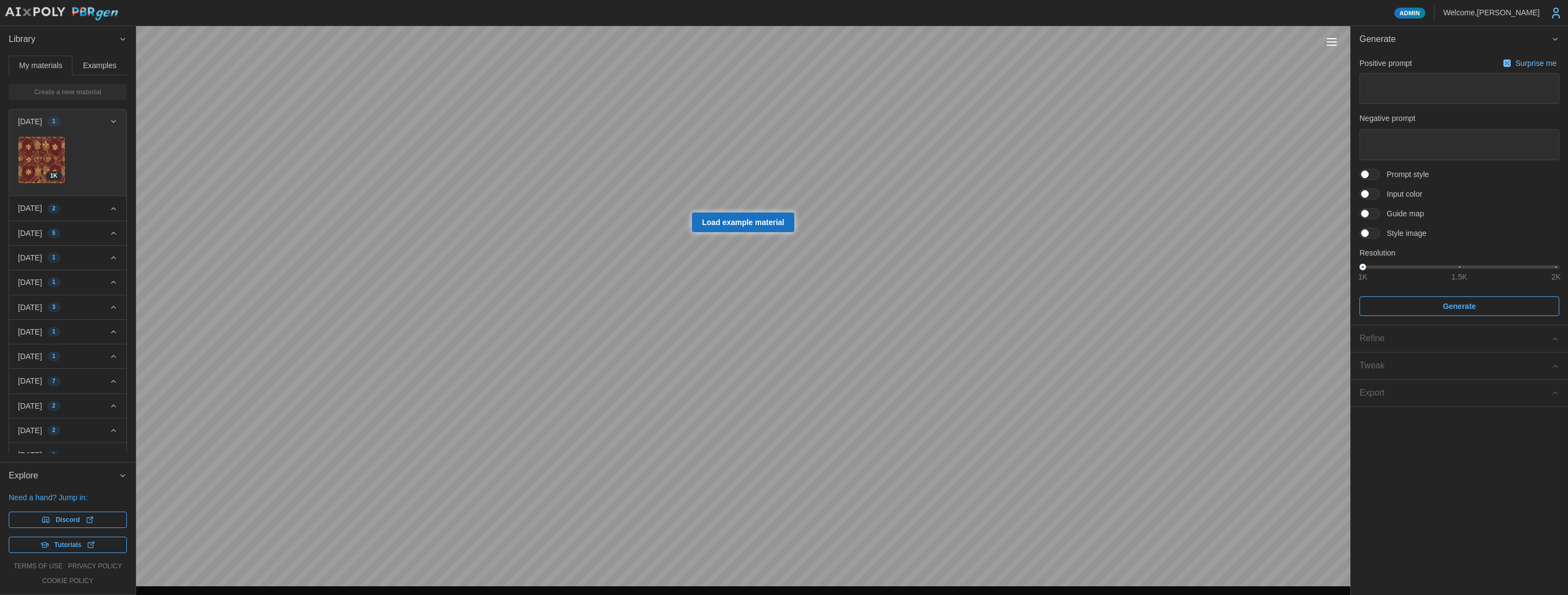
click at [1330, 42] on div "Toggle viewport controls" at bounding box center [1332, 42] width 10 height 1
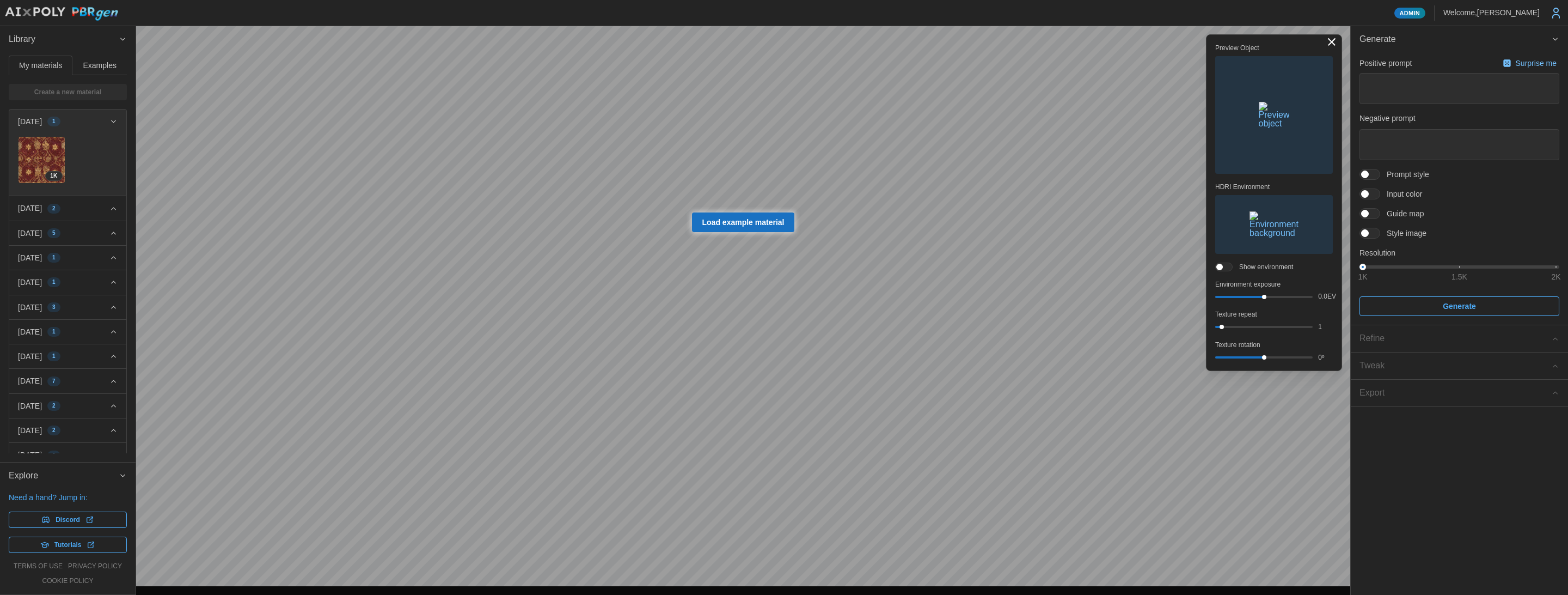
click at [1261, 133] on span "button" at bounding box center [1273, 114] width 116 height 116
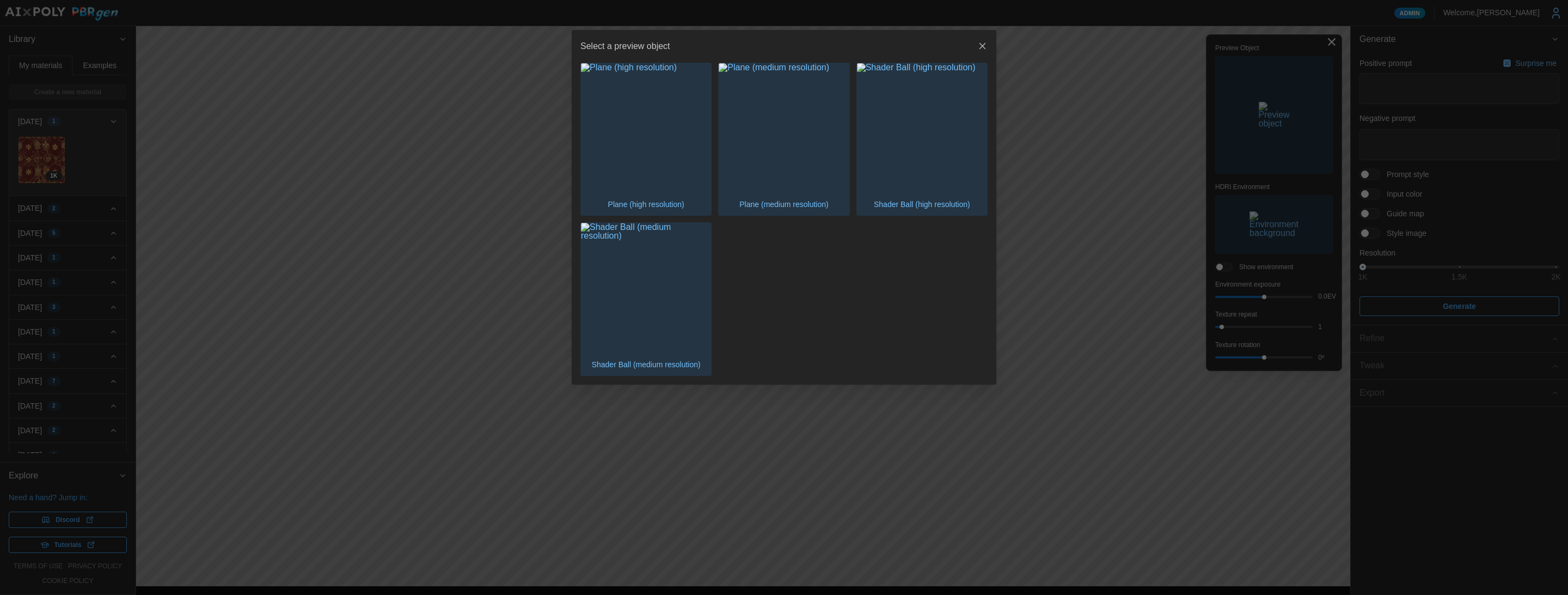
click at [984, 47] on icon "button" at bounding box center [983, 46] width 11 height 11
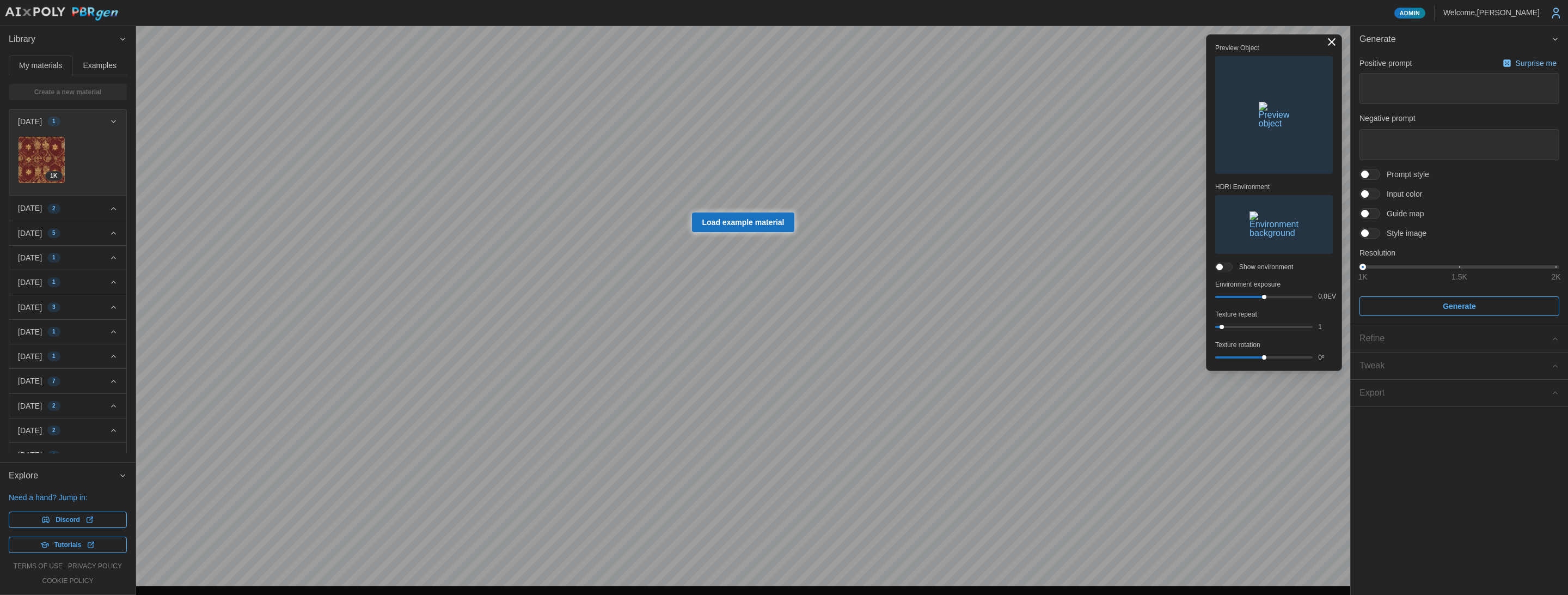
click at [1277, 234] on span "button" at bounding box center [1273, 224] width 116 height 58
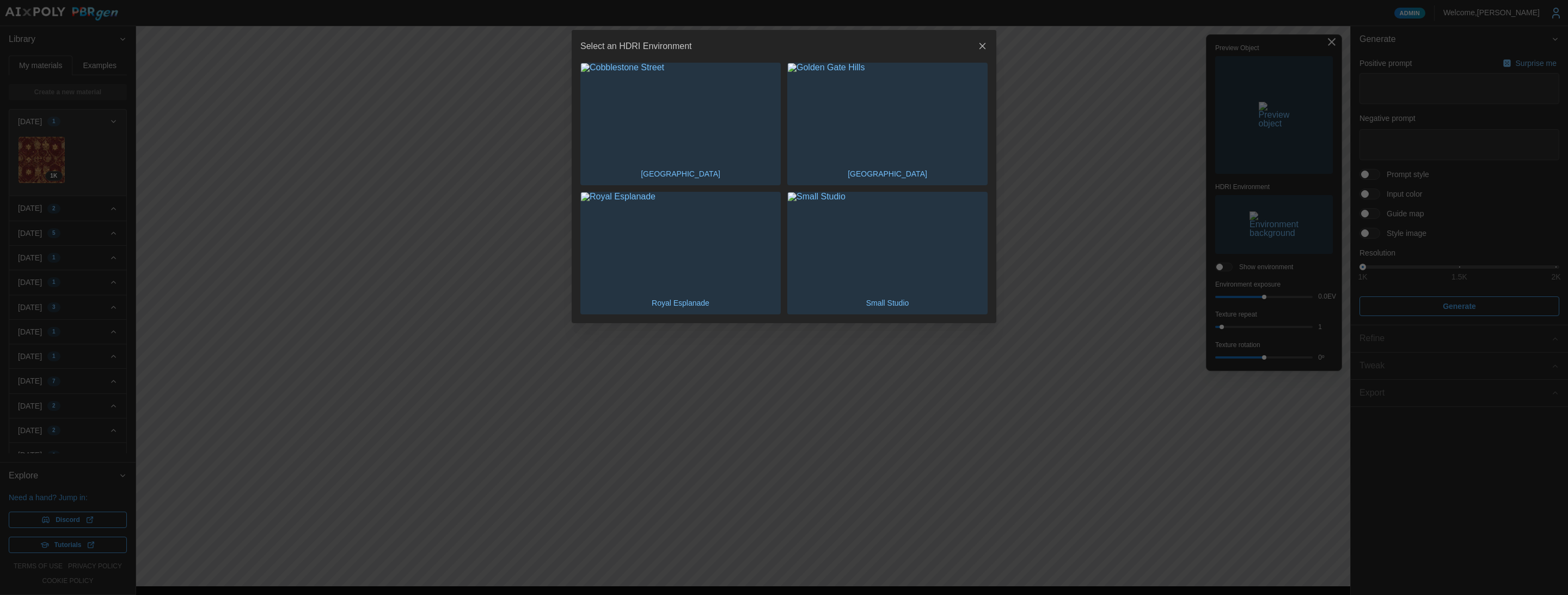
click at [984, 47] on icon "button" at bounding box center [983, 46] width 11 height 11
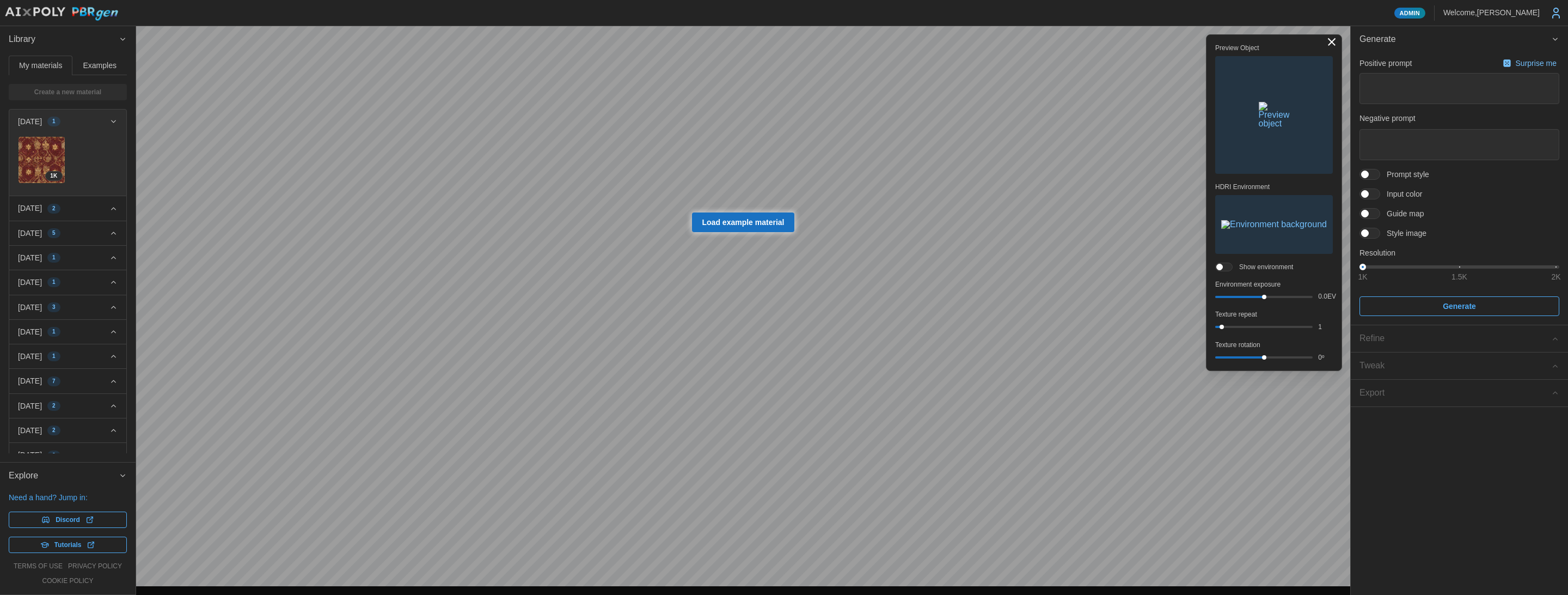
click at [1272, 132] on span "button" at bounding box center [1273, 114] width 116 height 116
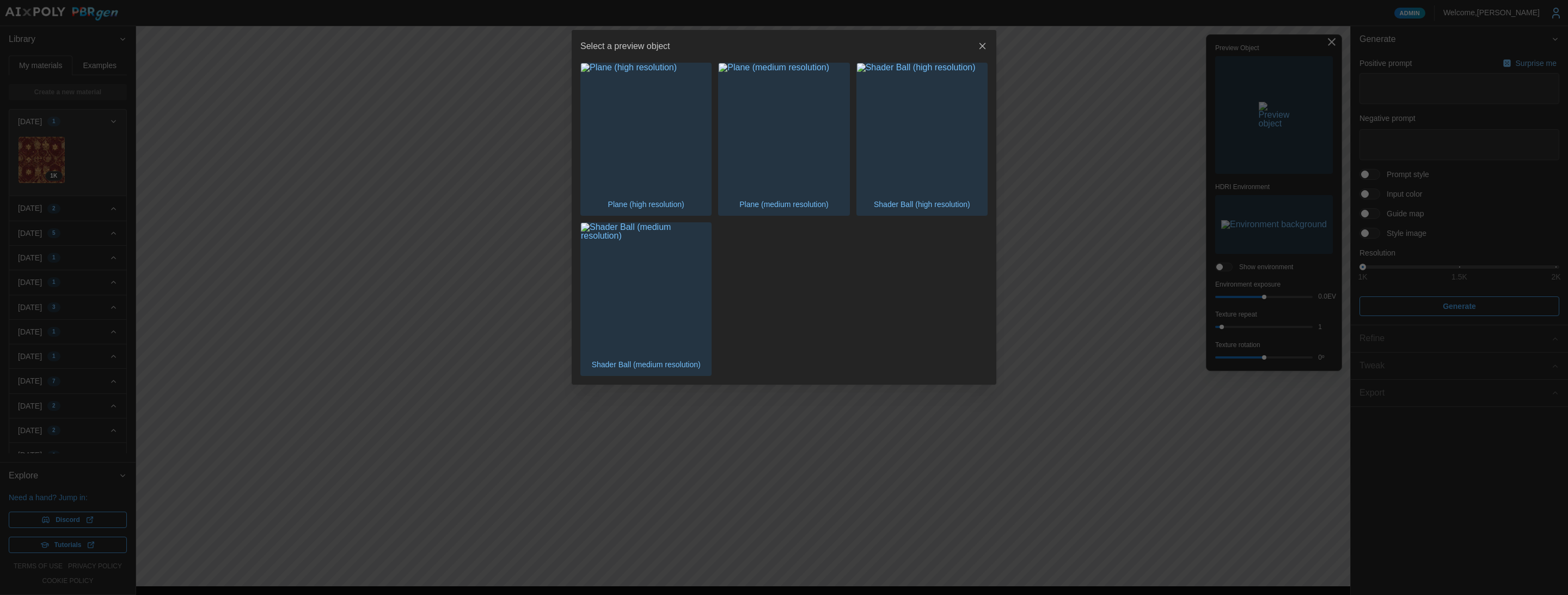
click at [898, 141] on img "button" at bounding box center [922, 129] width 130 height 130
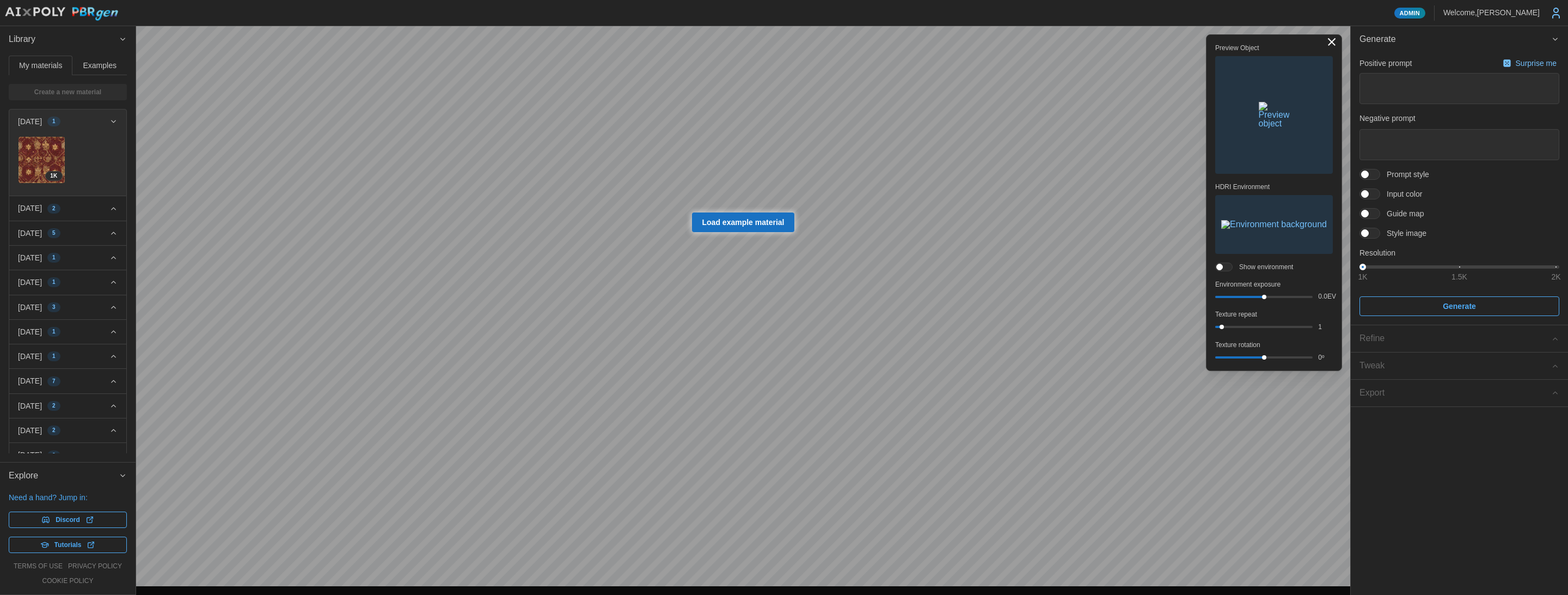
click at [1266, 110] on span "button" at bounding box center [1273, 114] width 116 height 116
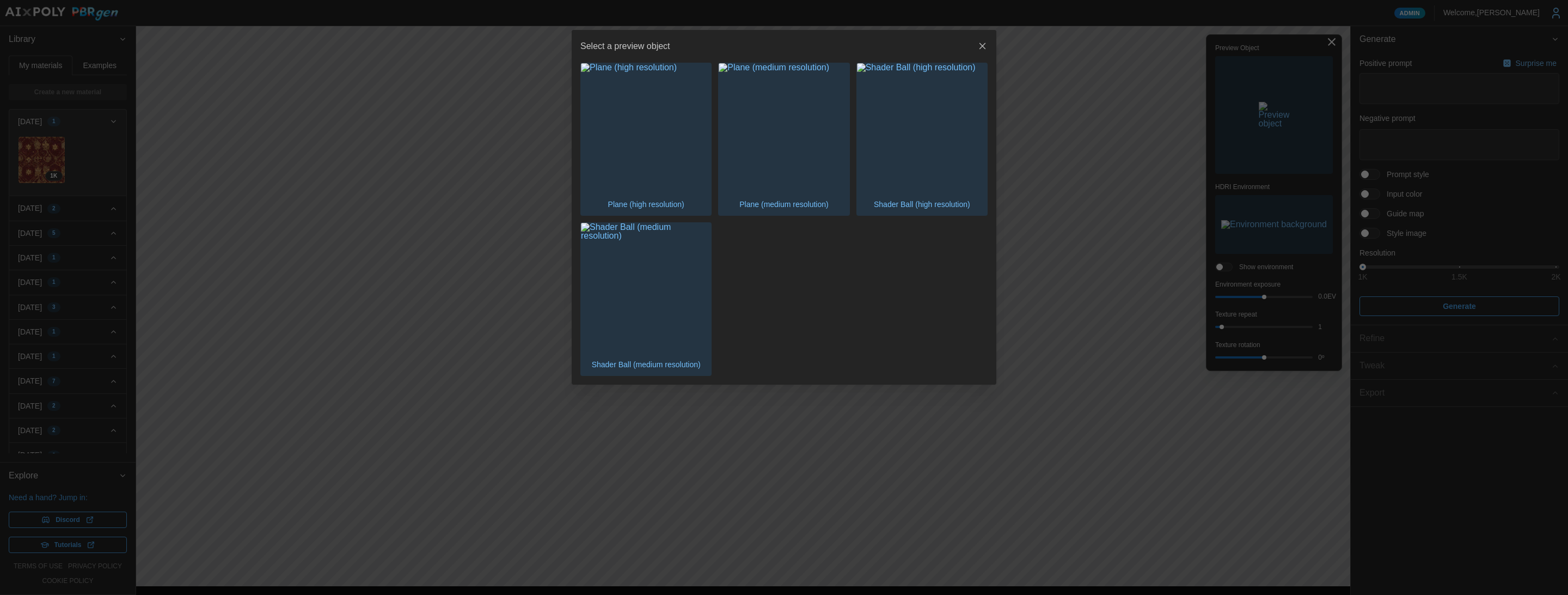
click at [660, 267] on img "button" at bounding box center [646, 288] width 130 height 130
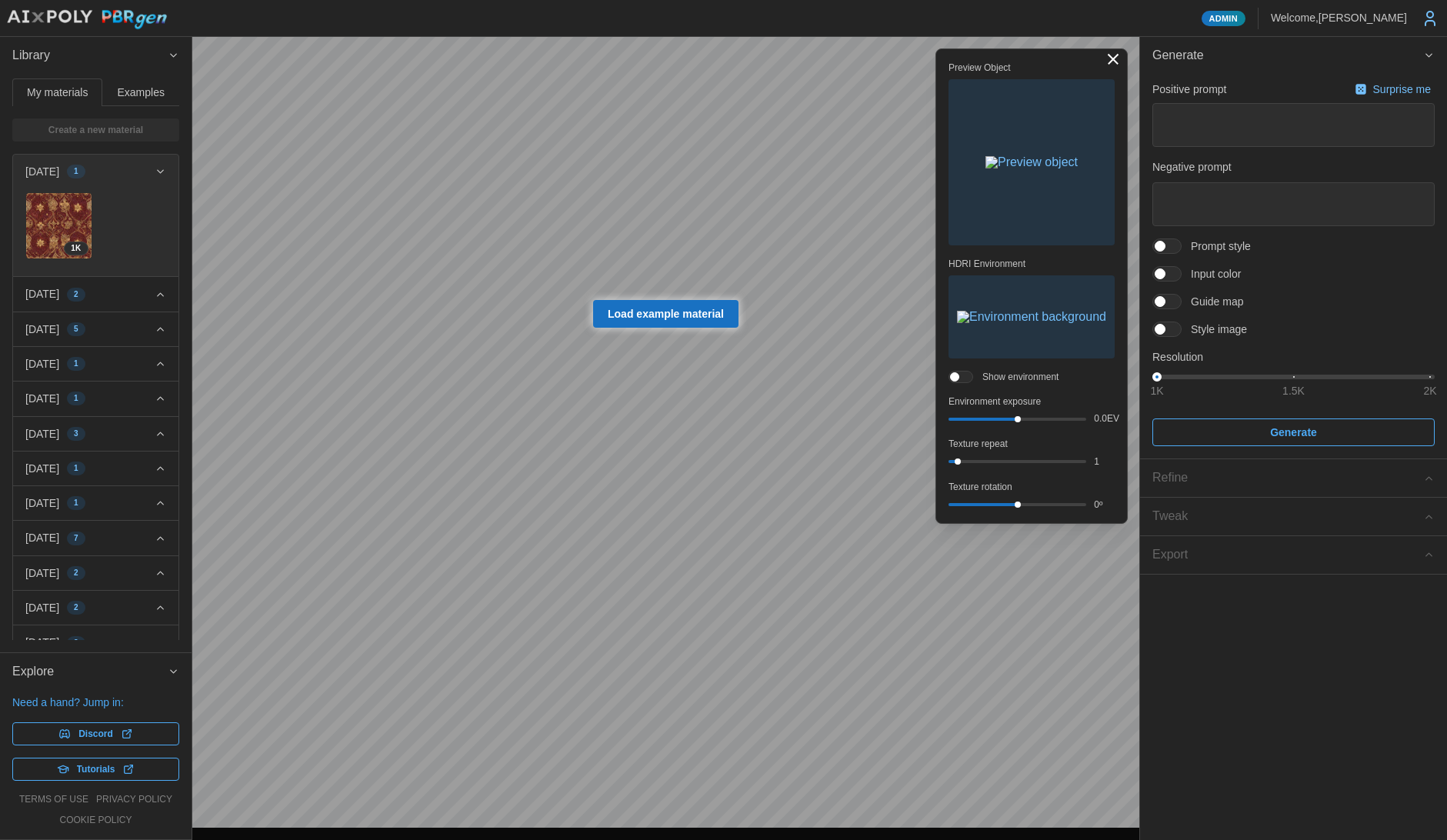
click at [1034, 169] on img "button" at bounding box center [1031, 162] width 92 height 12
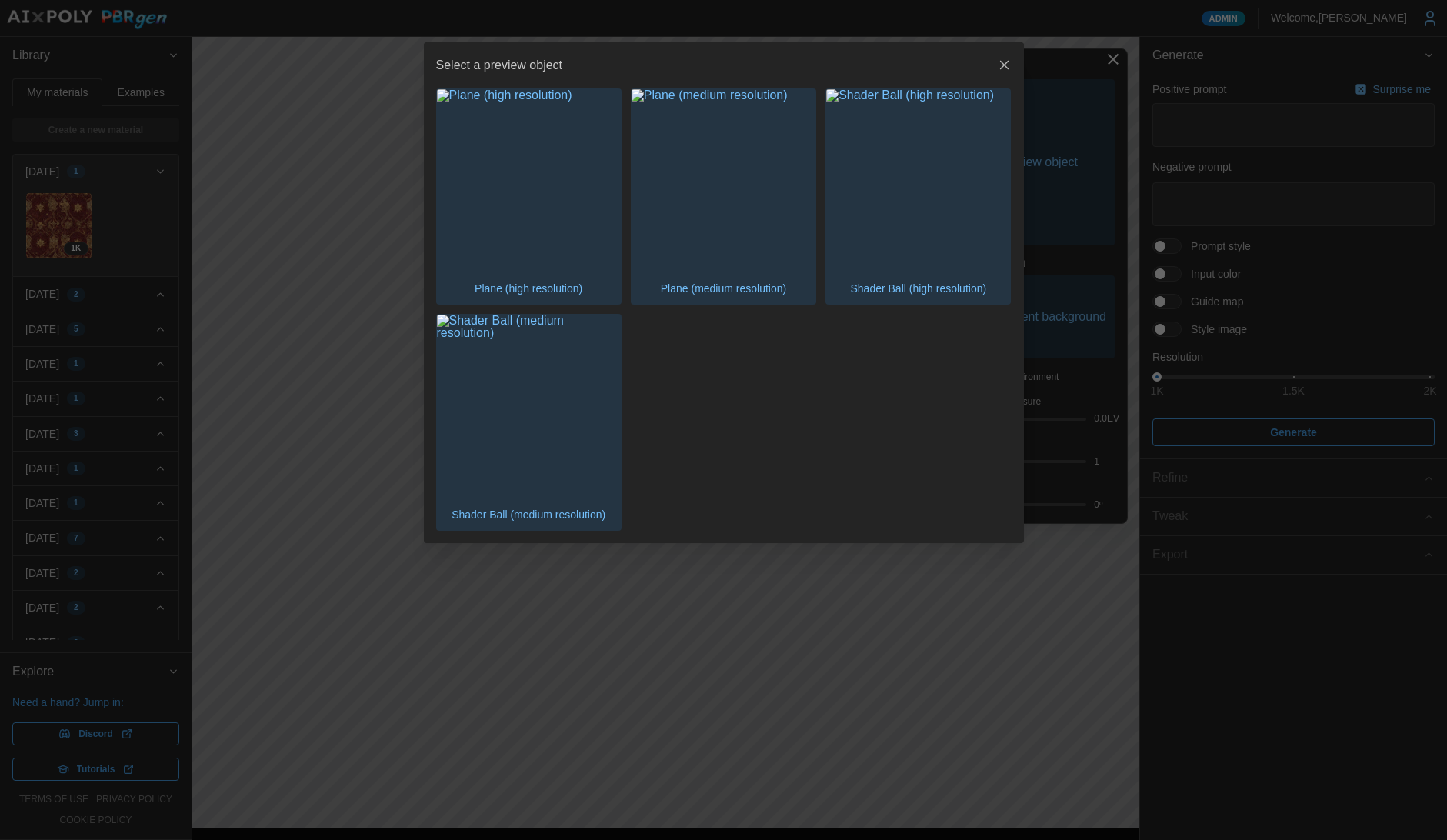
click at [1069, 196] on div at bounding box center [724, 420] width 1447 height 840
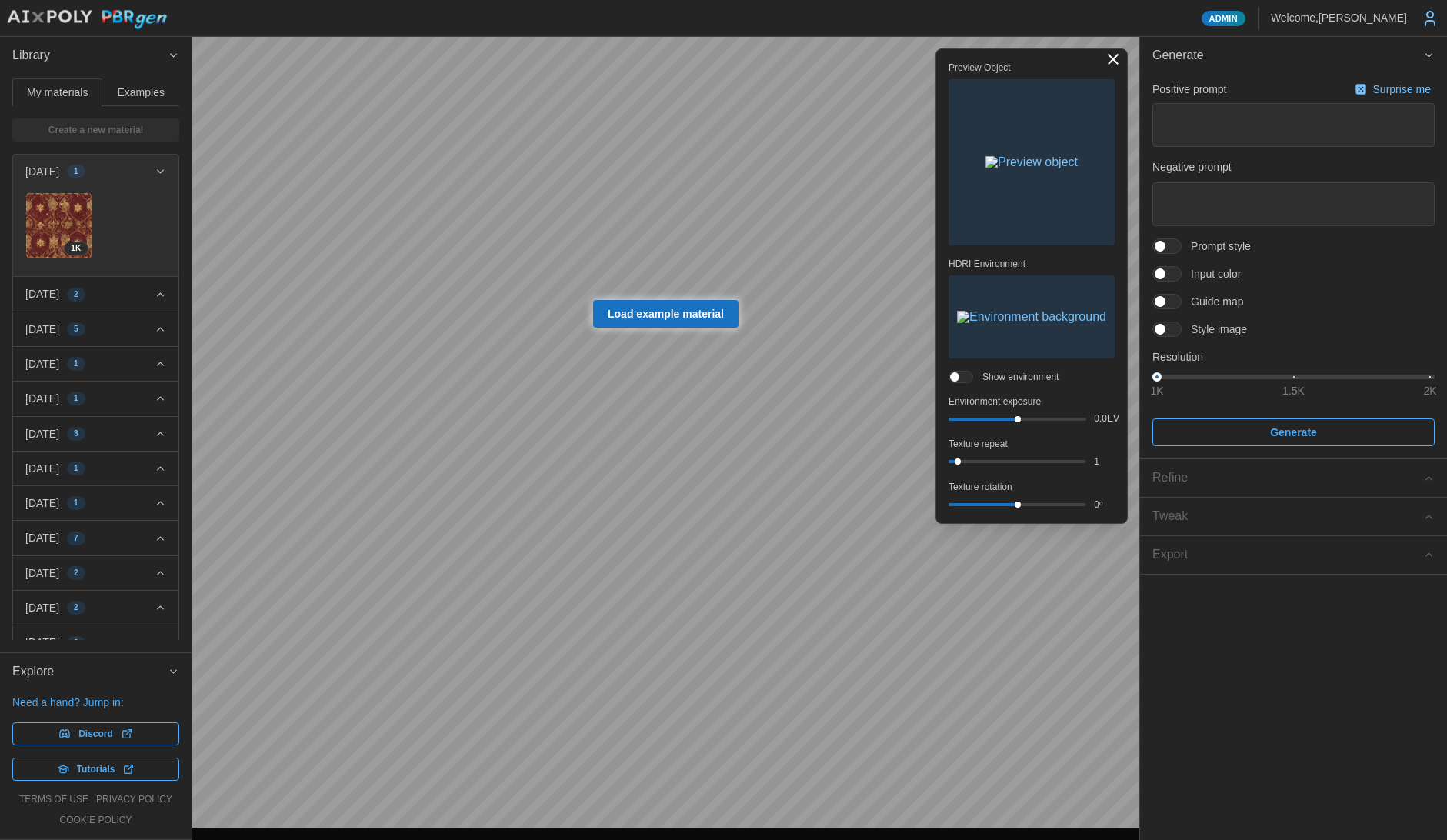
click at [1170, 303] on span at bounding box center [1174, 302] width 18 height 14
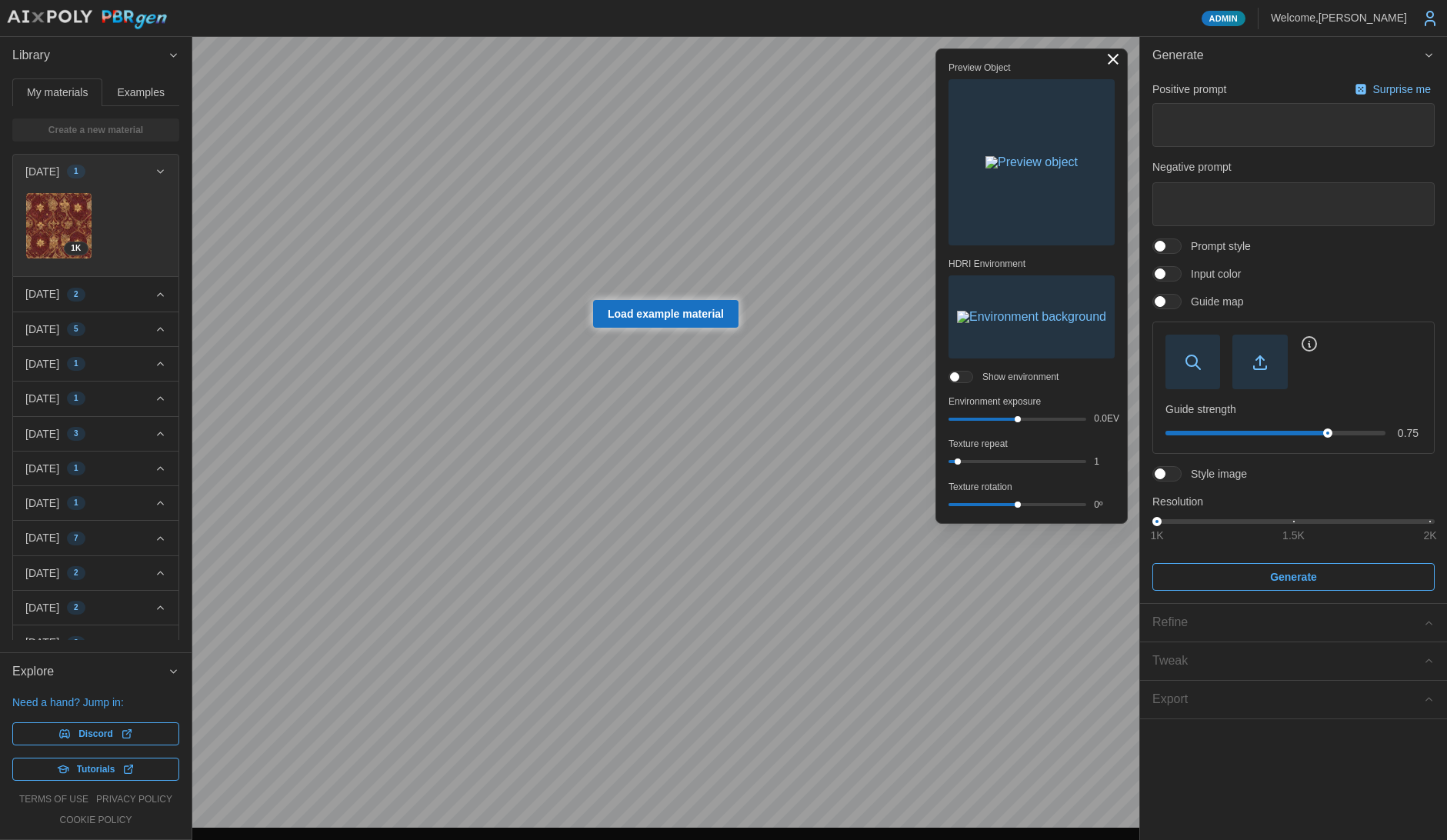
click at [1203, 361] on span "button" at bounding box center [1193, 362] width 53 height 53
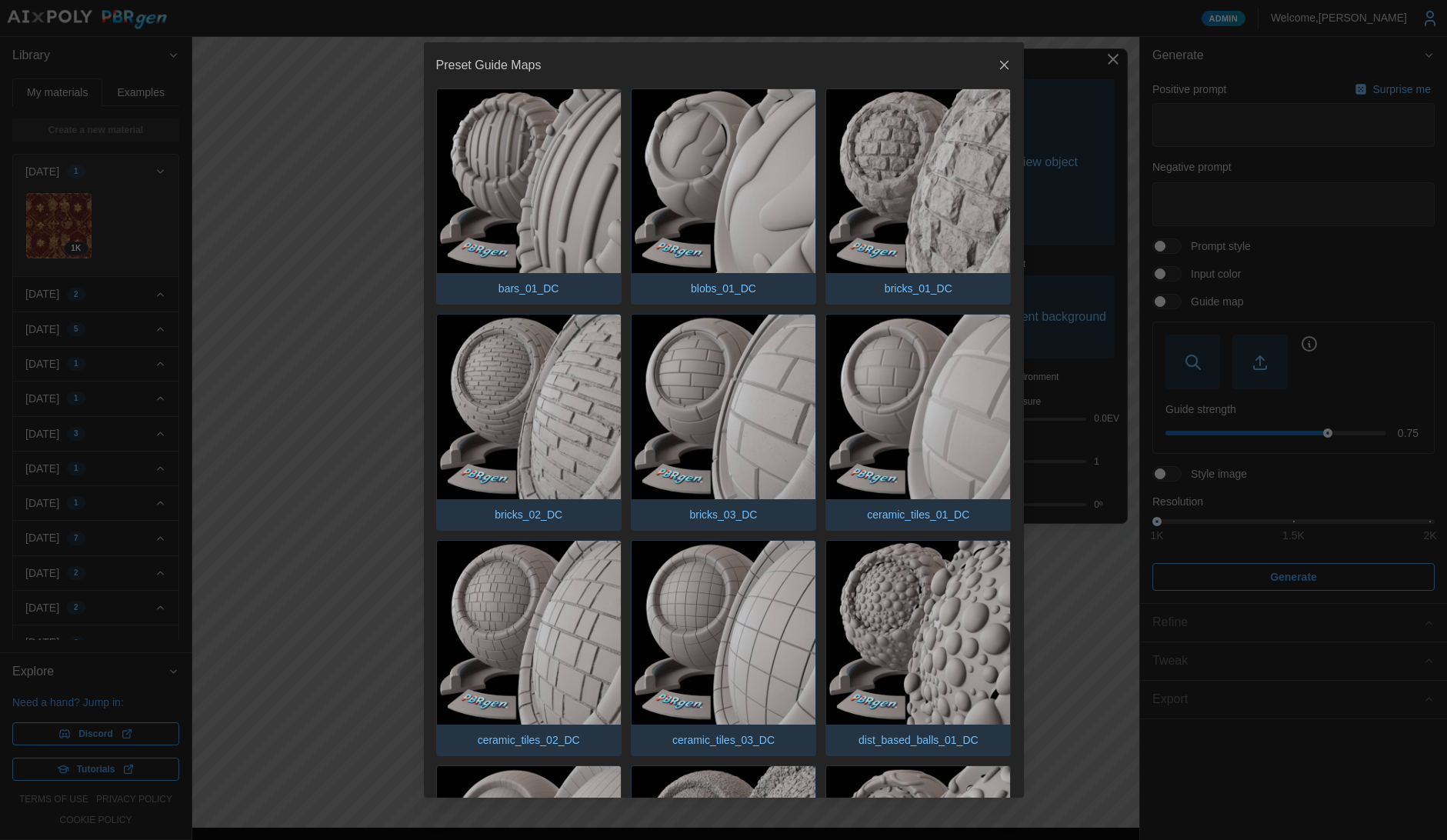
click at [749, 162] on img "button" at bounding box center [724, 181] width 184 height 184
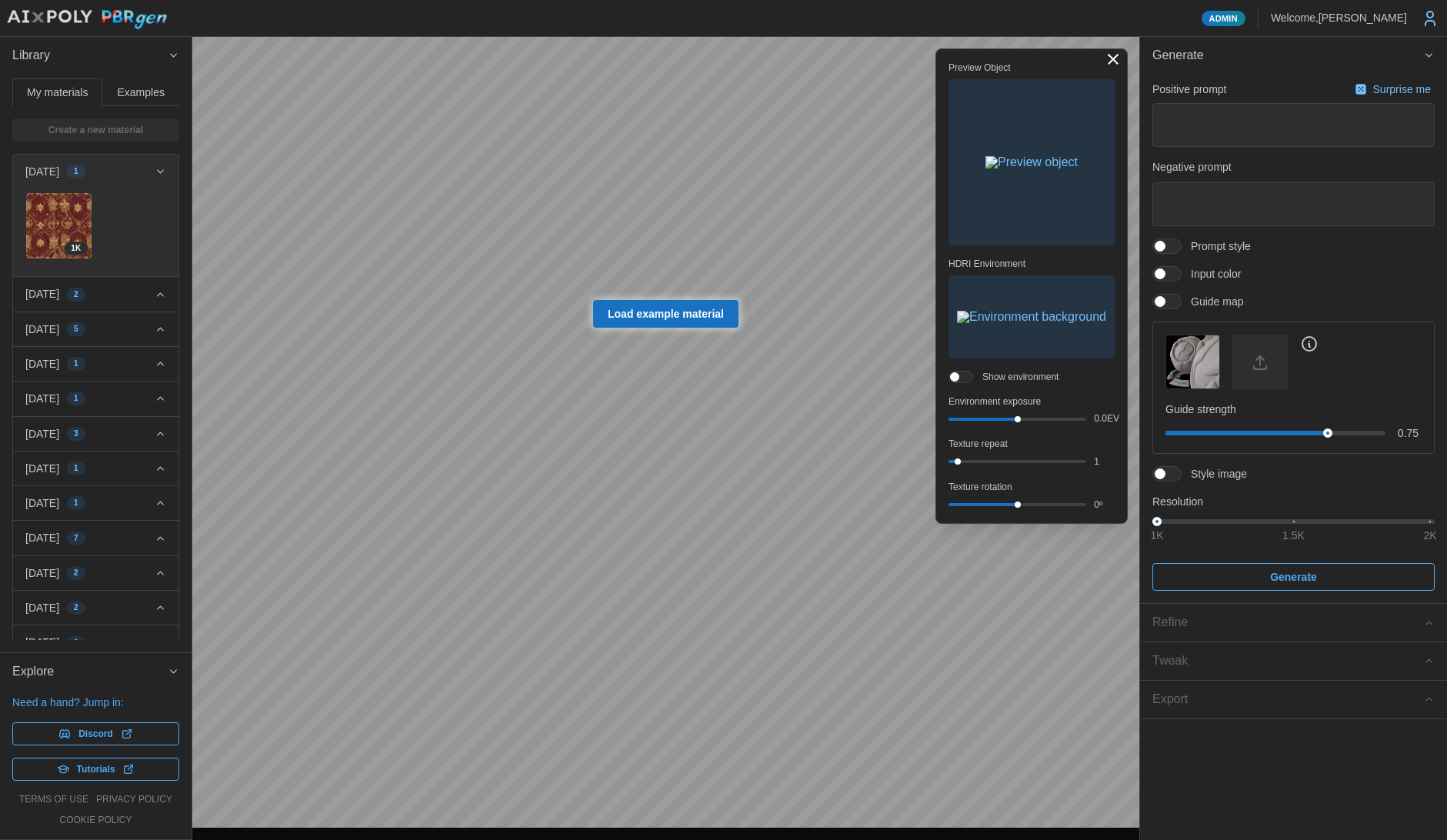
click at [1171, 274] on span at bounding box center [1174, 273] width 18 height 14
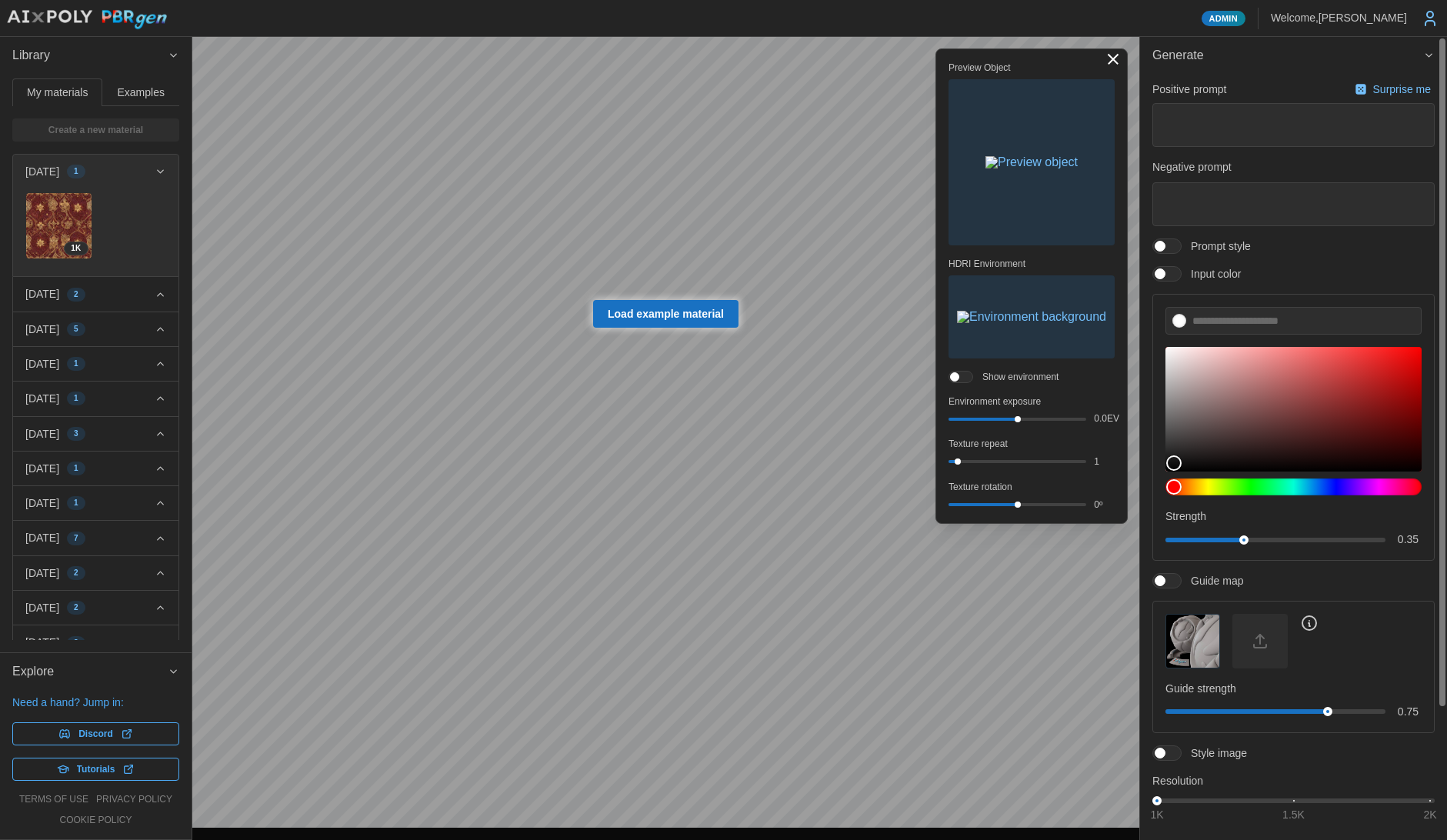
click at [1170, 241] on div at bounding box center [1167, 246] width 29 height 15
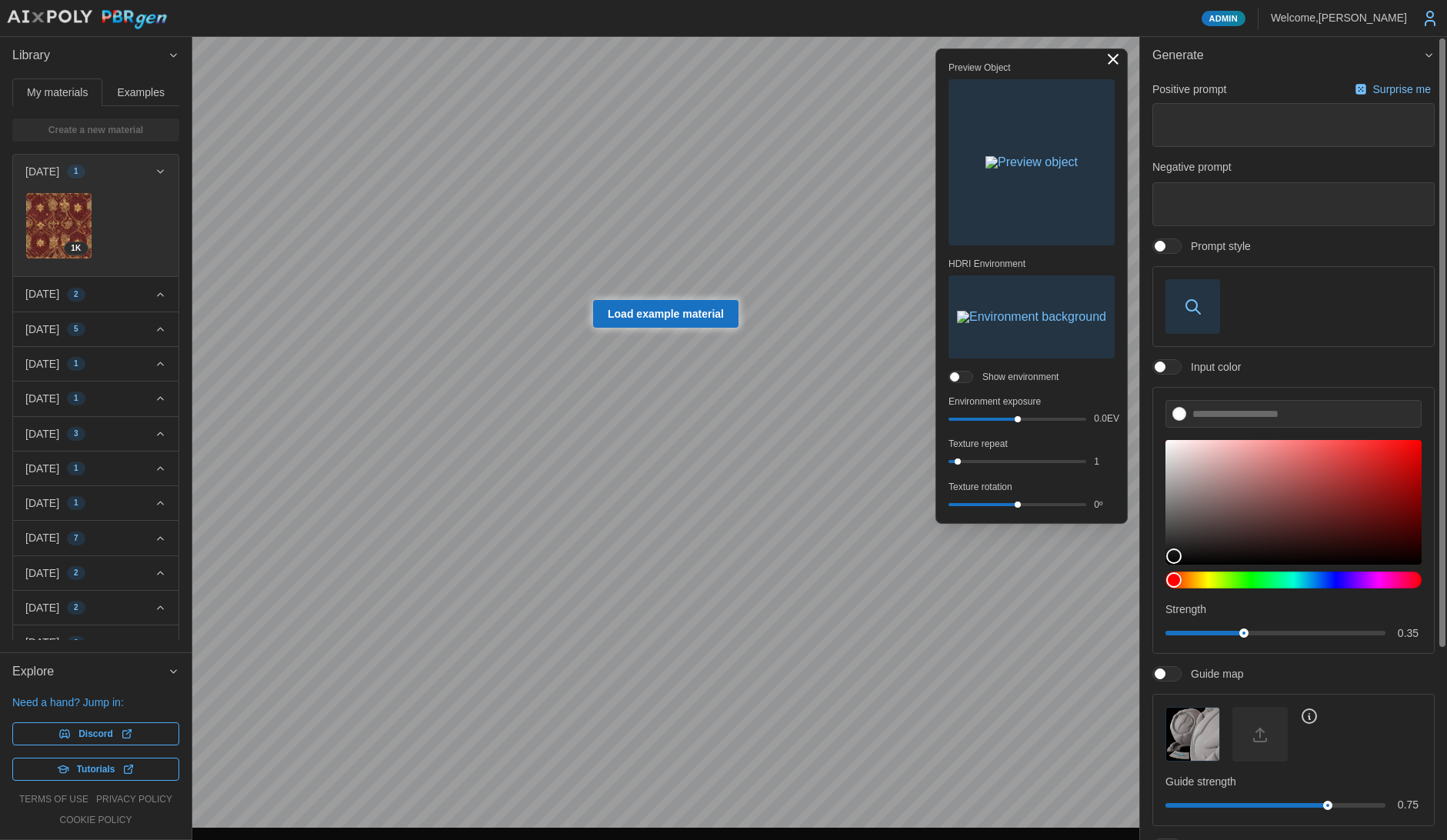
click at [1187, 311] on icon "button" at bounding box center [1193, 306] width 18 height 18
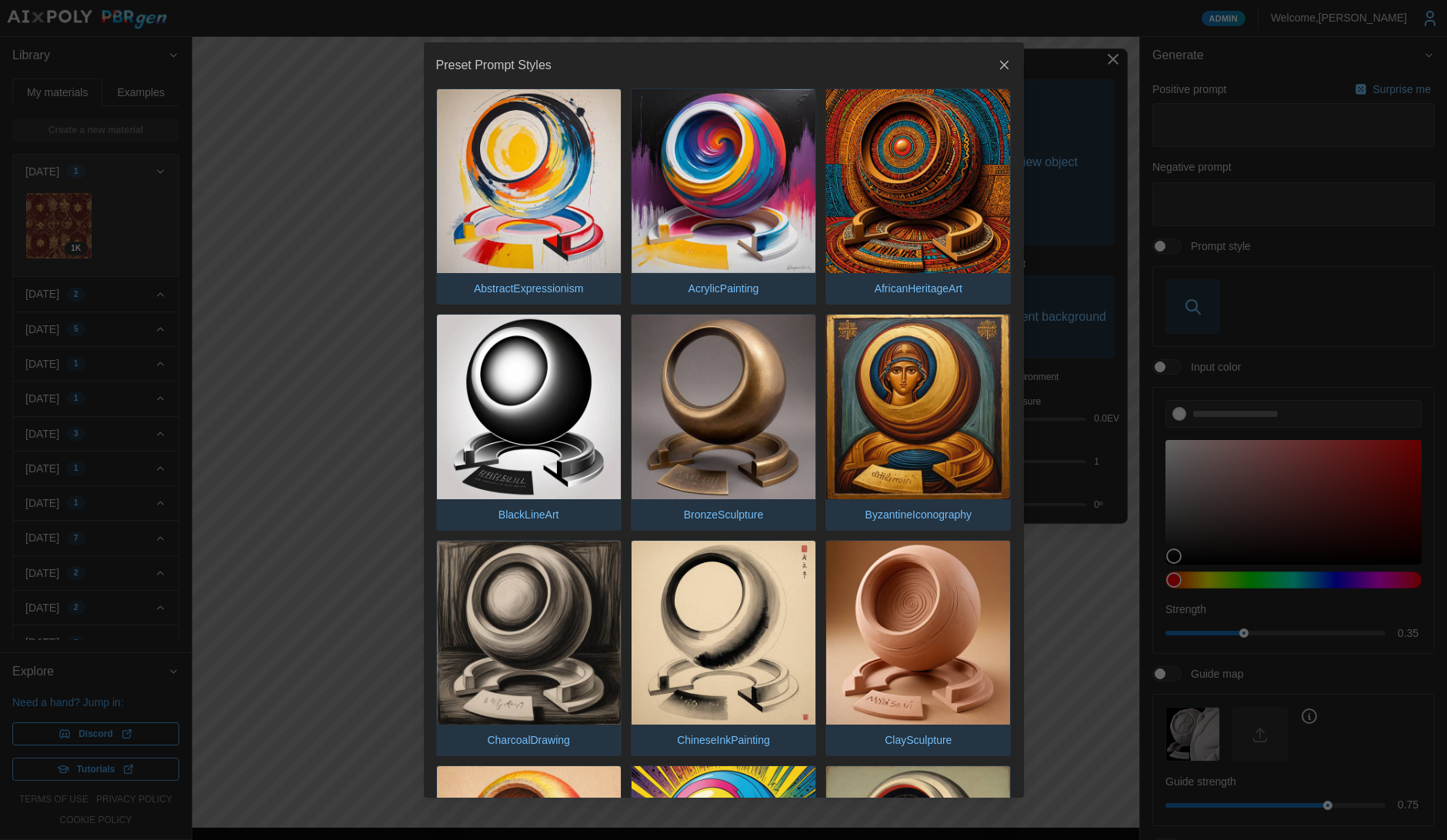
click at [912, 135] on img "button" at bounding box center [919, 181] width 184 height 184
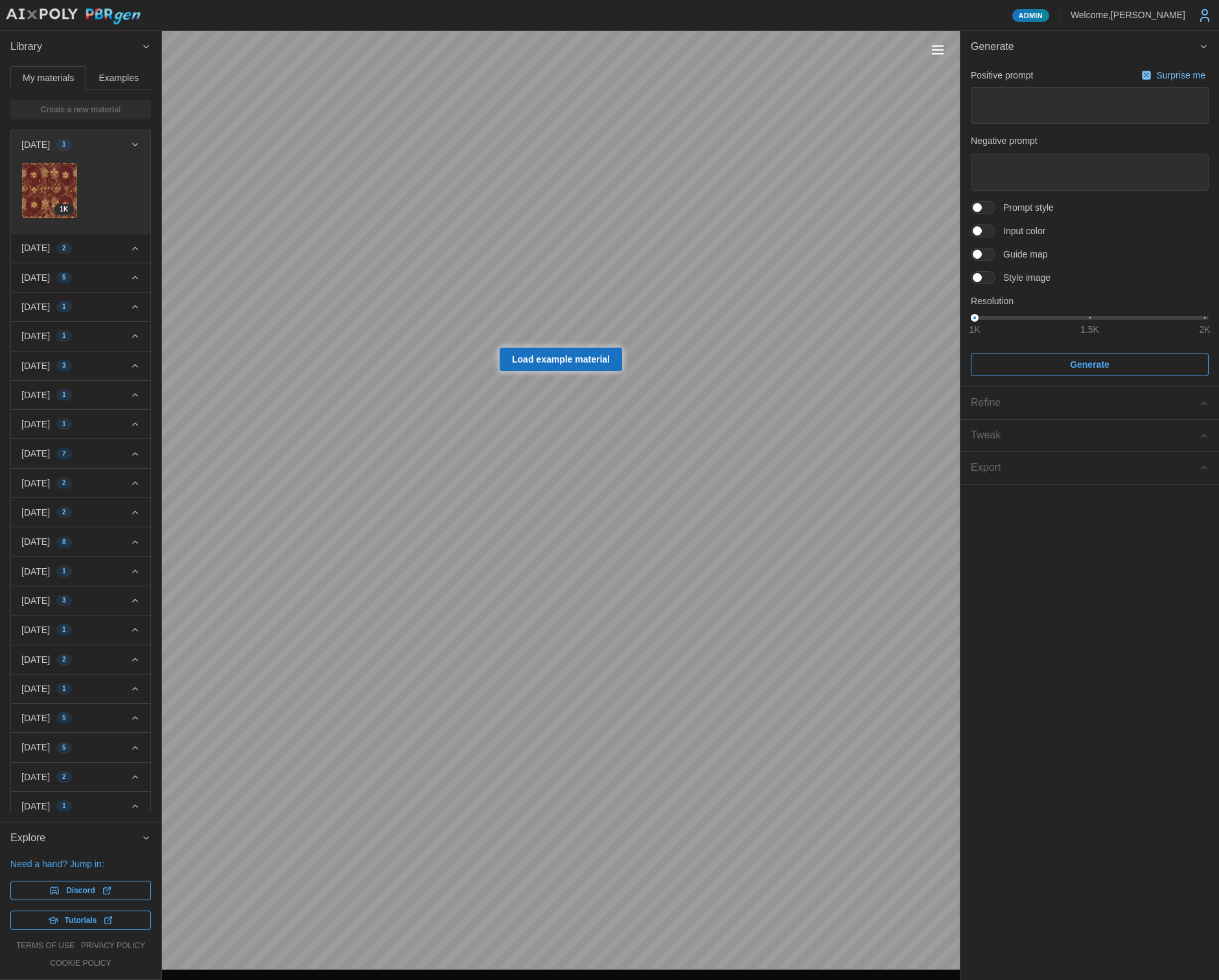
click at [943, 56] on button "Toggle viewport controls" at bounding box center [938, 49] width 18 height 18
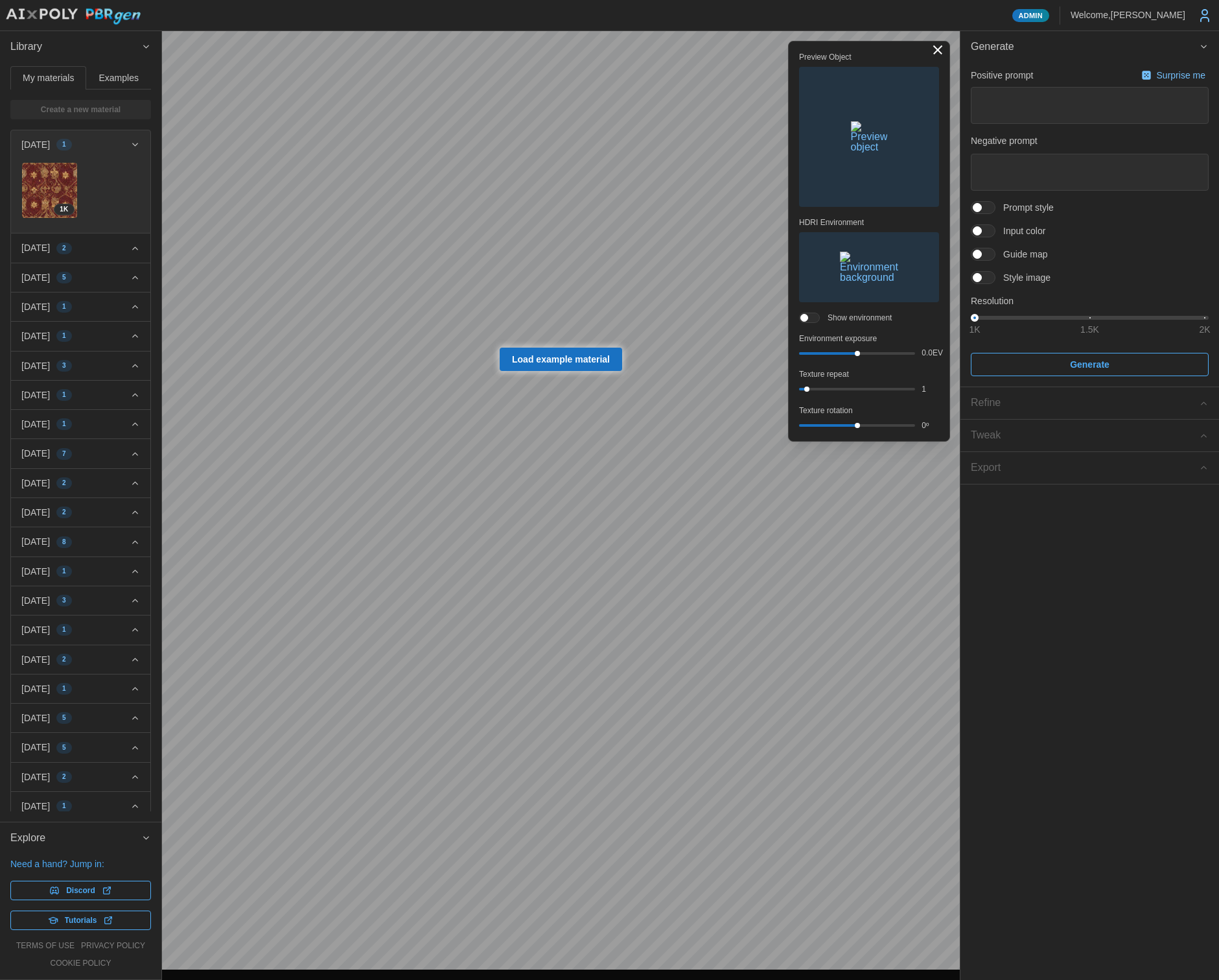
click at [990, 277] on span at bounding box center [989, 278] width 15 height 12
click at [999, 336] on icon "button" at bounding box center [1005, 328] width 15 height 15
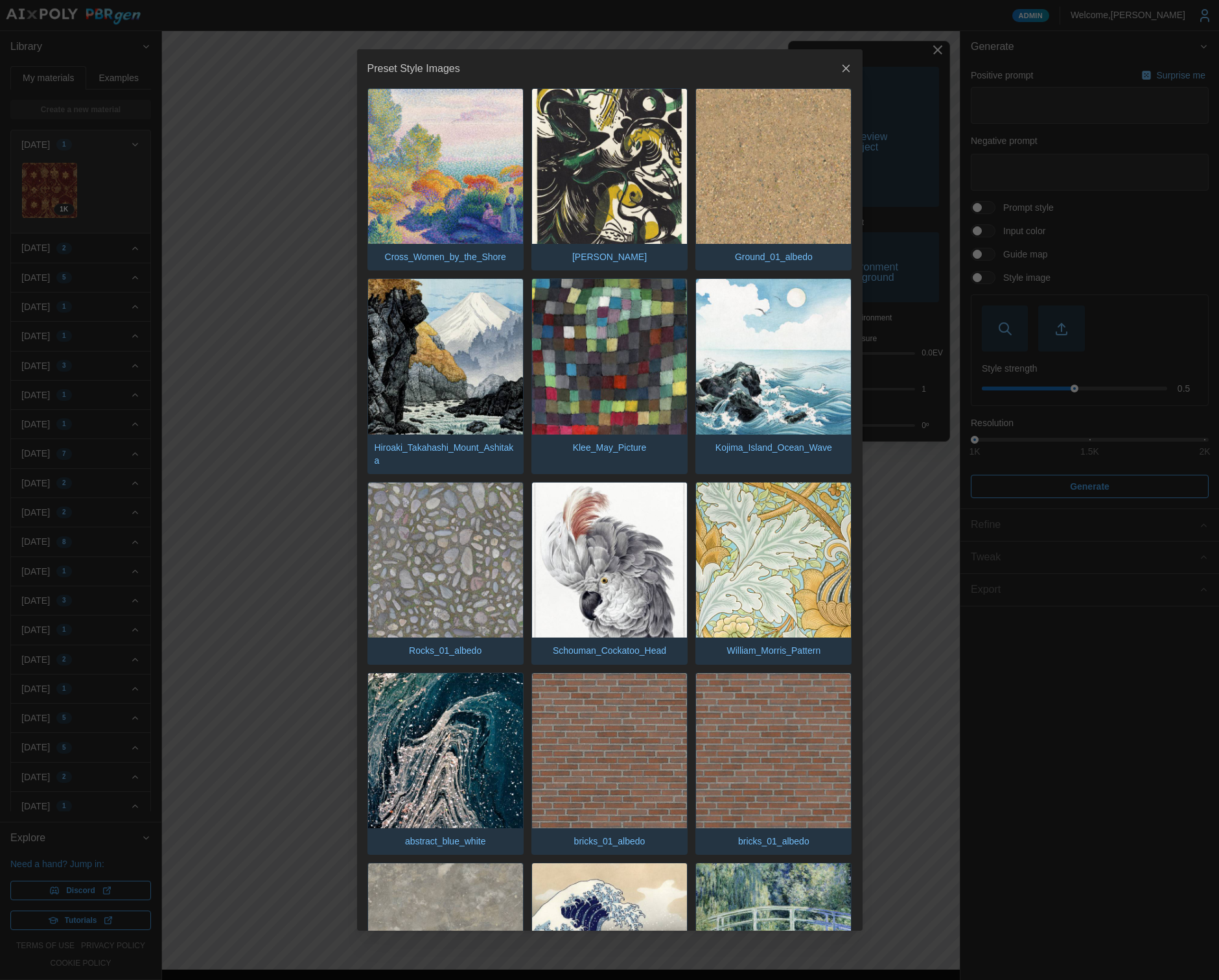
click at [613, 194] on img "button" at bounding box center [610, 167] width 155 height 155
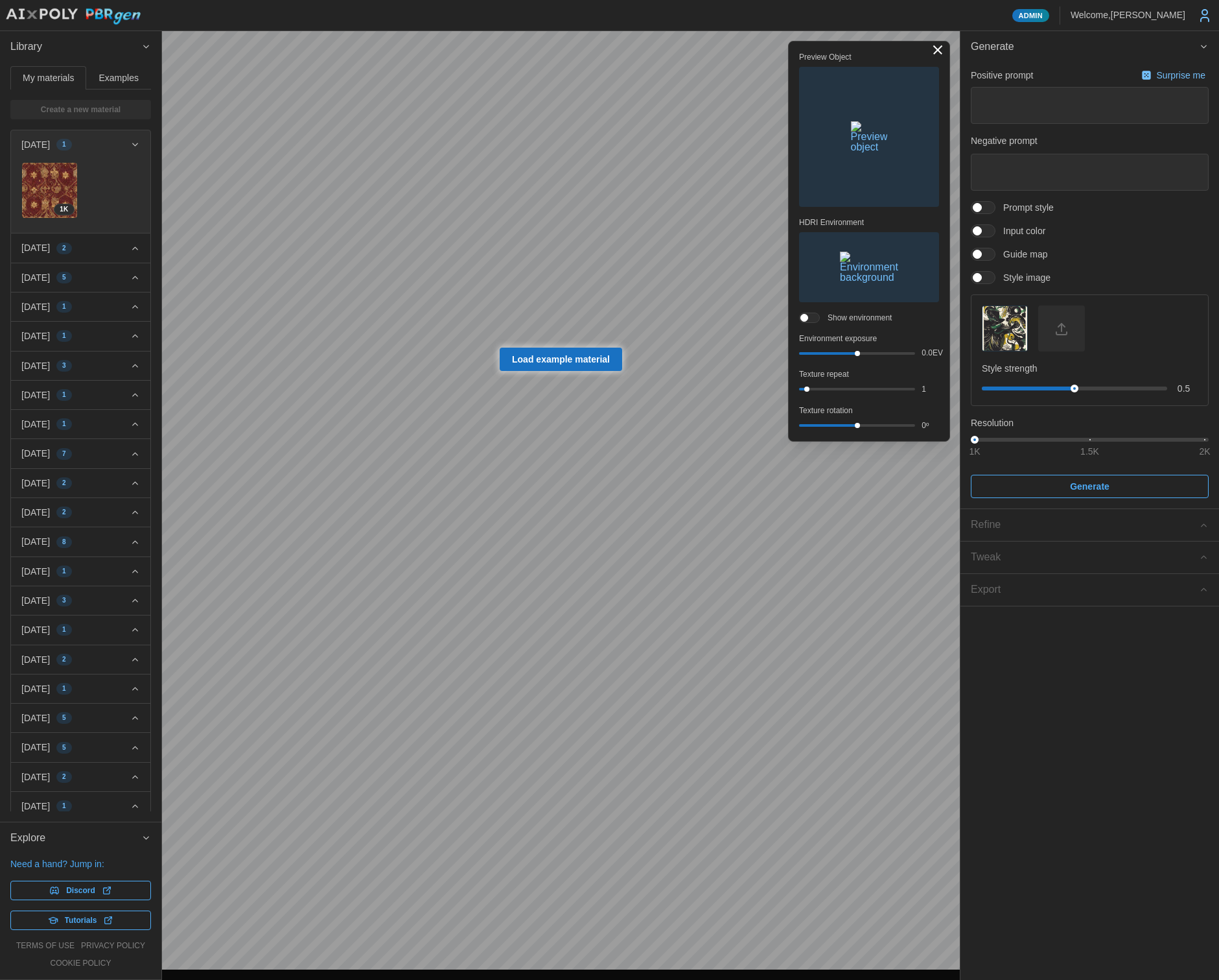
click at [982, 282] on span at bounding box center [978, 278] width 9 height 9
click at [989, 280] on span at bounding box center [989, 278] width 15 height 12
click at [1070, 340] on span "button" at bounding box center [1062, 328] width 45 height 45
click at [1066, 335] on span "button" at bounding box center [1062, 328] width 45 height 45
